Goal: Find specific page/section: Find specific page/section

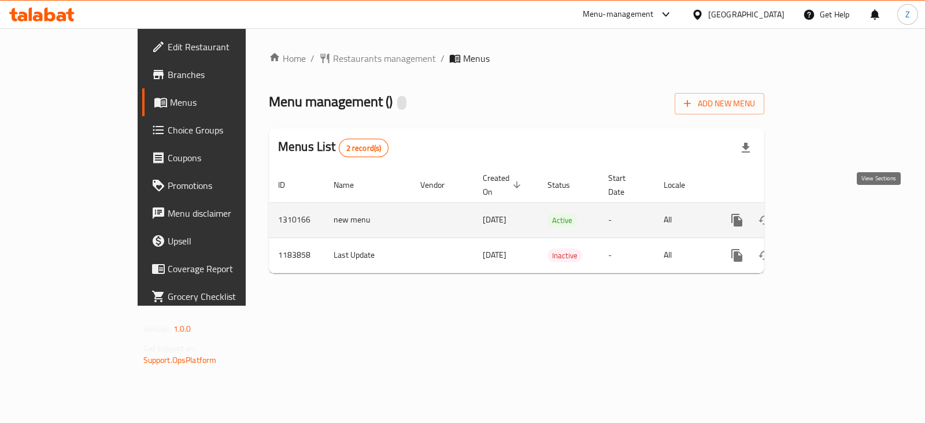
click at [827, 213] on icon "enhanced table" at bounding box center [820, 220] width 14 height 14
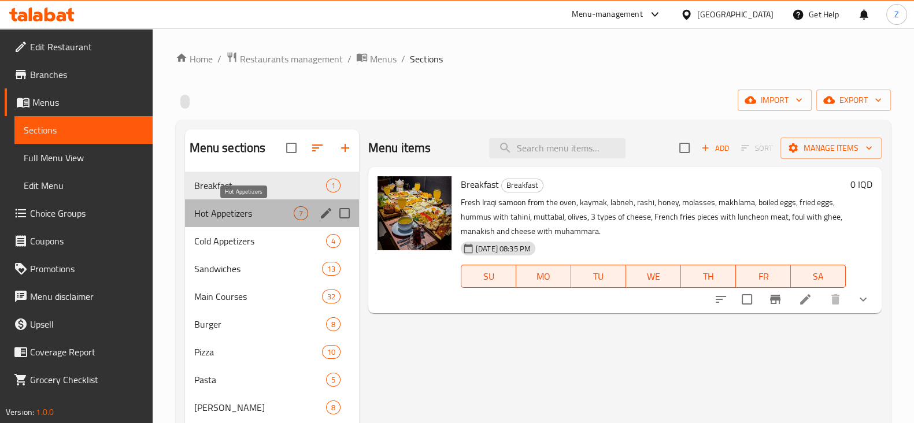
click at [242, 211] on span "Hot Appetizers" at bounding box center [243, 213] width 99 height 14
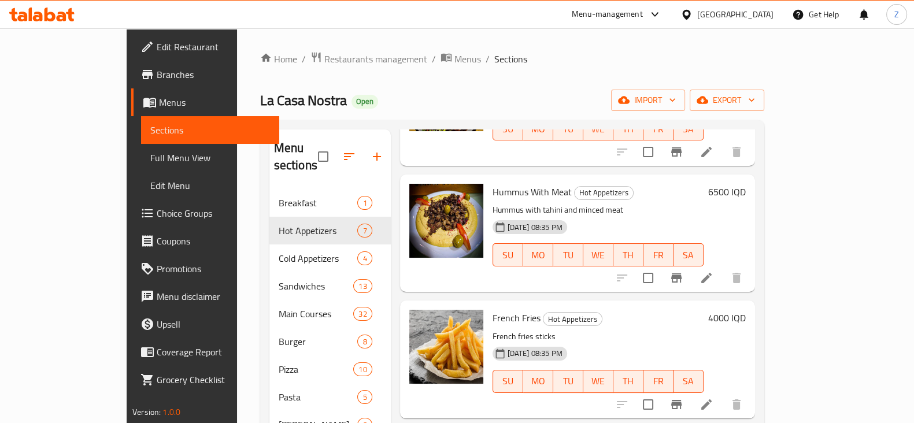
scroll to position [361, 0]
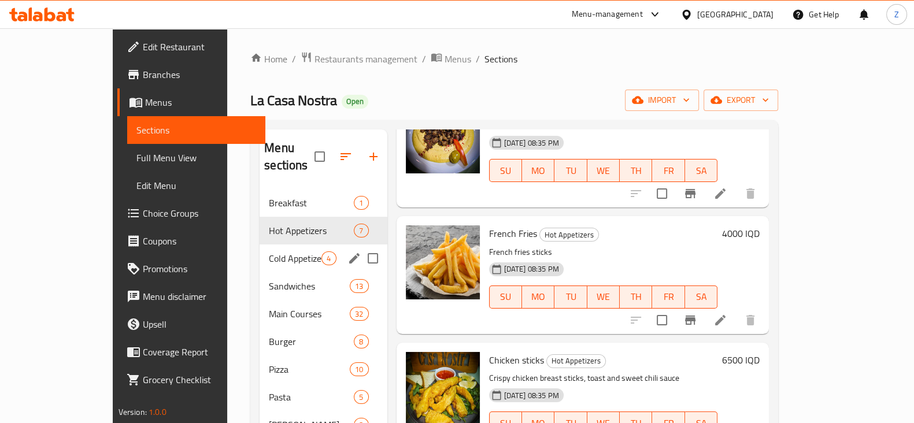
click at [260, 245] on div "Cold Appetizers 4" at bounding box center [323, 259] width 127 height 28
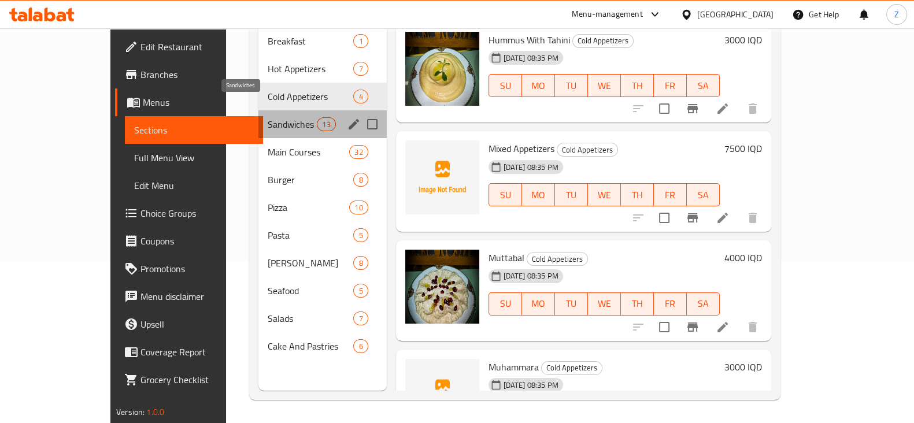
click at [268, 117] on span "Sandwiches" at bounding box center [292, 124] width 49 height 14
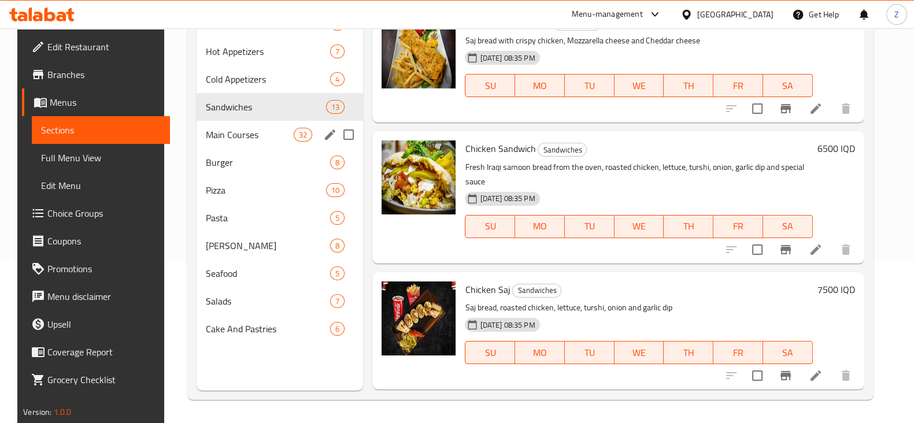
click at [252, 138] on span "Main Courses" at bounding box center [250, 135] width 88 height 14
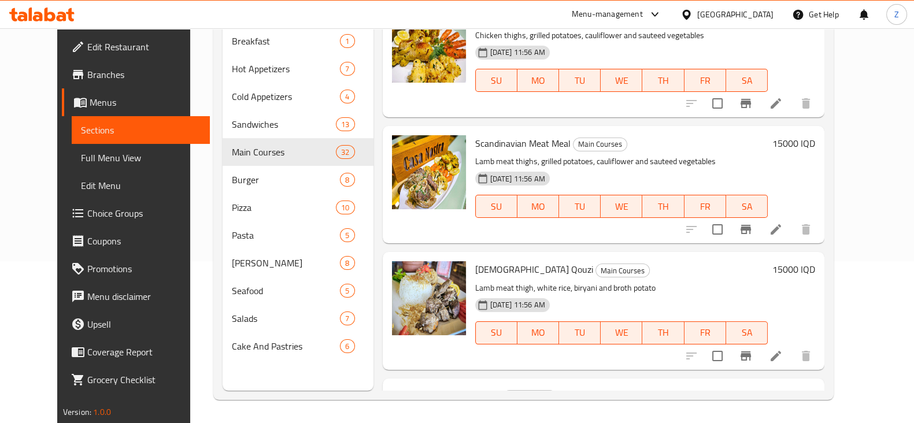
scroll to position [144, 0]
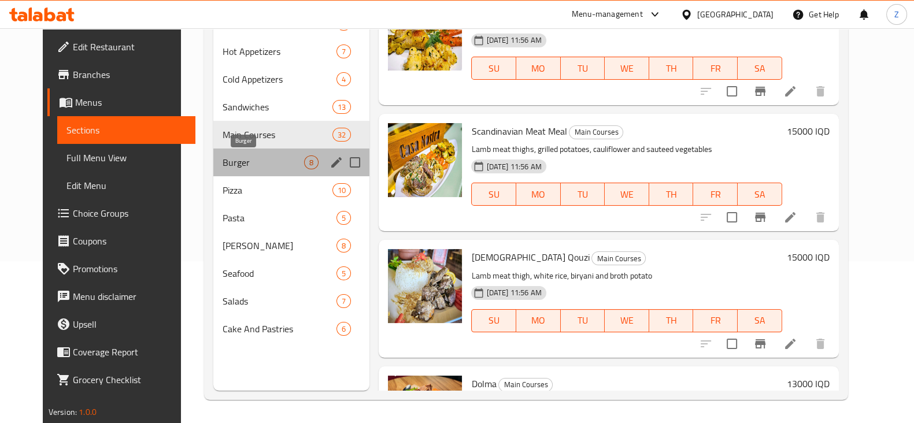
click at [235, 160] on span "Burger" at bounding box center [264, 162] width 82 height 14
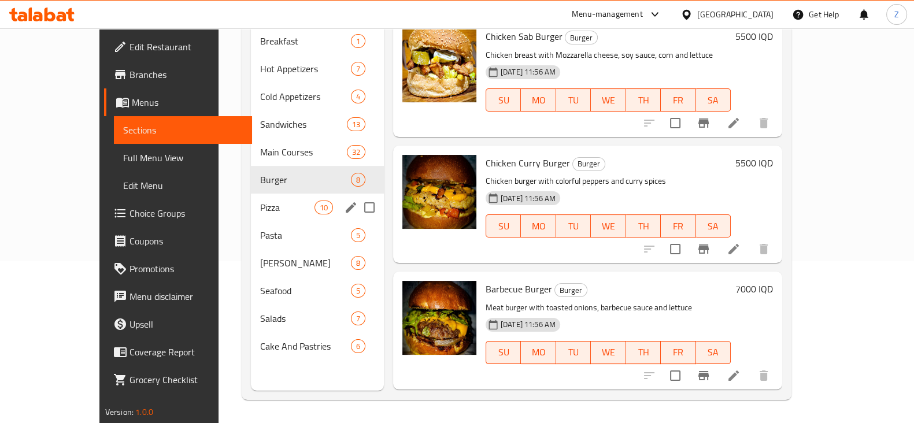
click at [251, 197] on div "Pizza 10" at bounding box center [317, 208] width 133 height 28
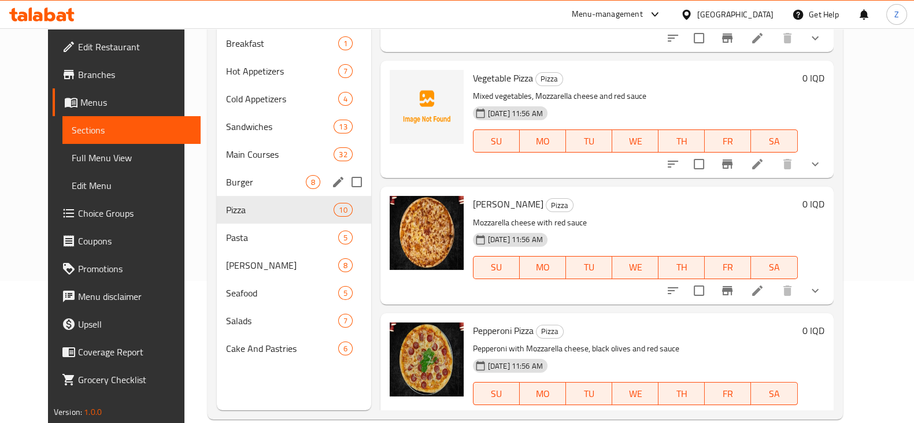
scroll to position [162, 0]
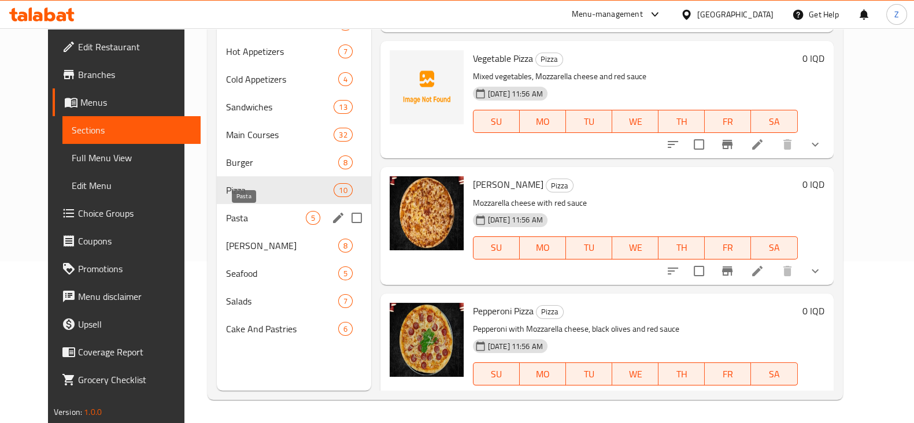
click at [273, 214] on span "Pasta" at bounding box center [265, 218] width 79 height 14
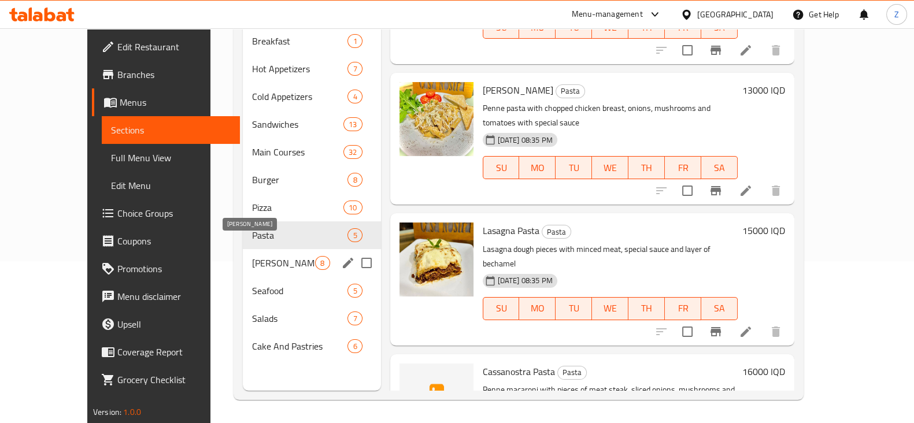
click at [258, 256] on span "[PERSON_NAME]" at bounding box center [283, 263] width 63 height 14
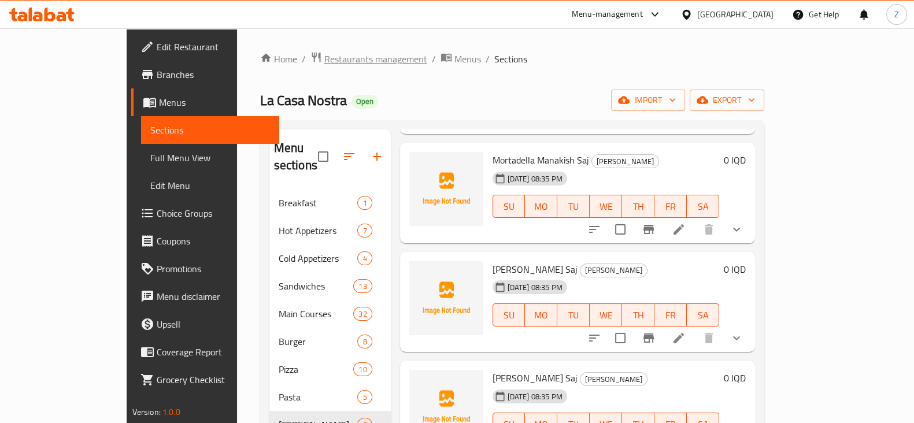
click at [324, 65] on span "Restaurants management" at bounding box center [375, 59] width 103 height 14
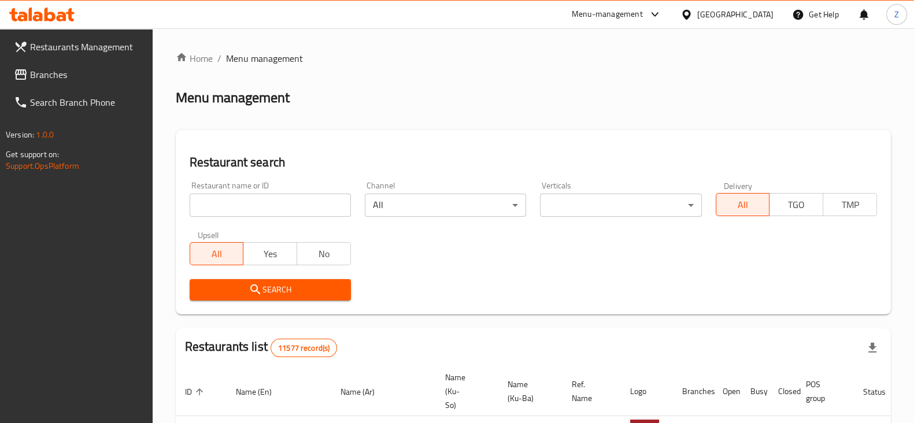
click at [297, 214] on input "search" at bounding box center [270, 205] width 161 height 23
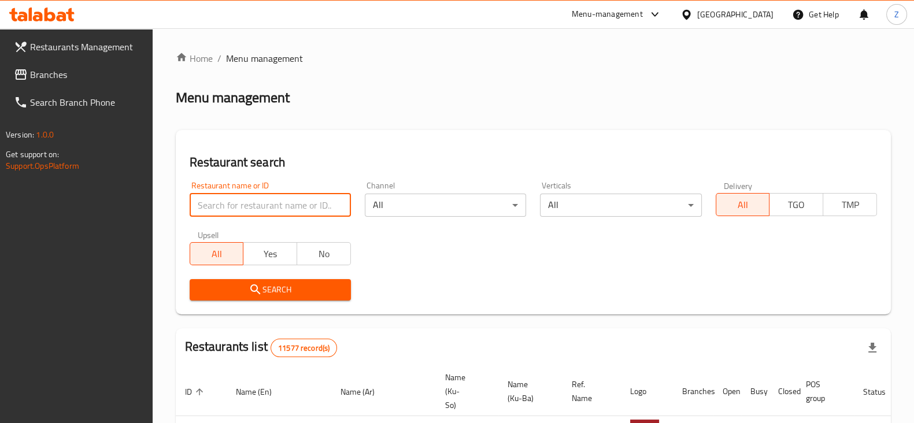
click at [269, 206] on input "search" at bounding box center [270, 205] width 161 height 23
click at [295, 203] on input "search" at bounding box center [270, 205] width 161 height 23
type input "Kushari"
click button "Search" at bounding box center [270, 289] width 161 height 21
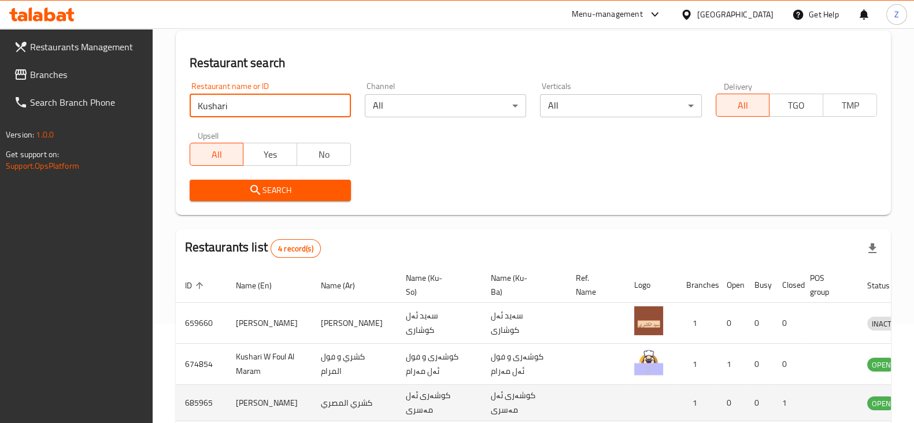
scroll to position [216, 0]
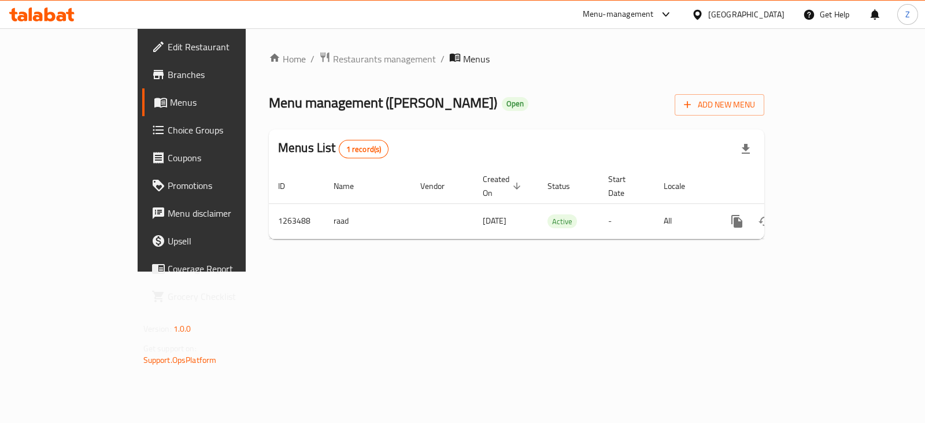
click at [168, 71] on span "Branches" at bounding box center [225, 75] width 115 height 14
